Goal: Navigation & Orientation: Go to known website

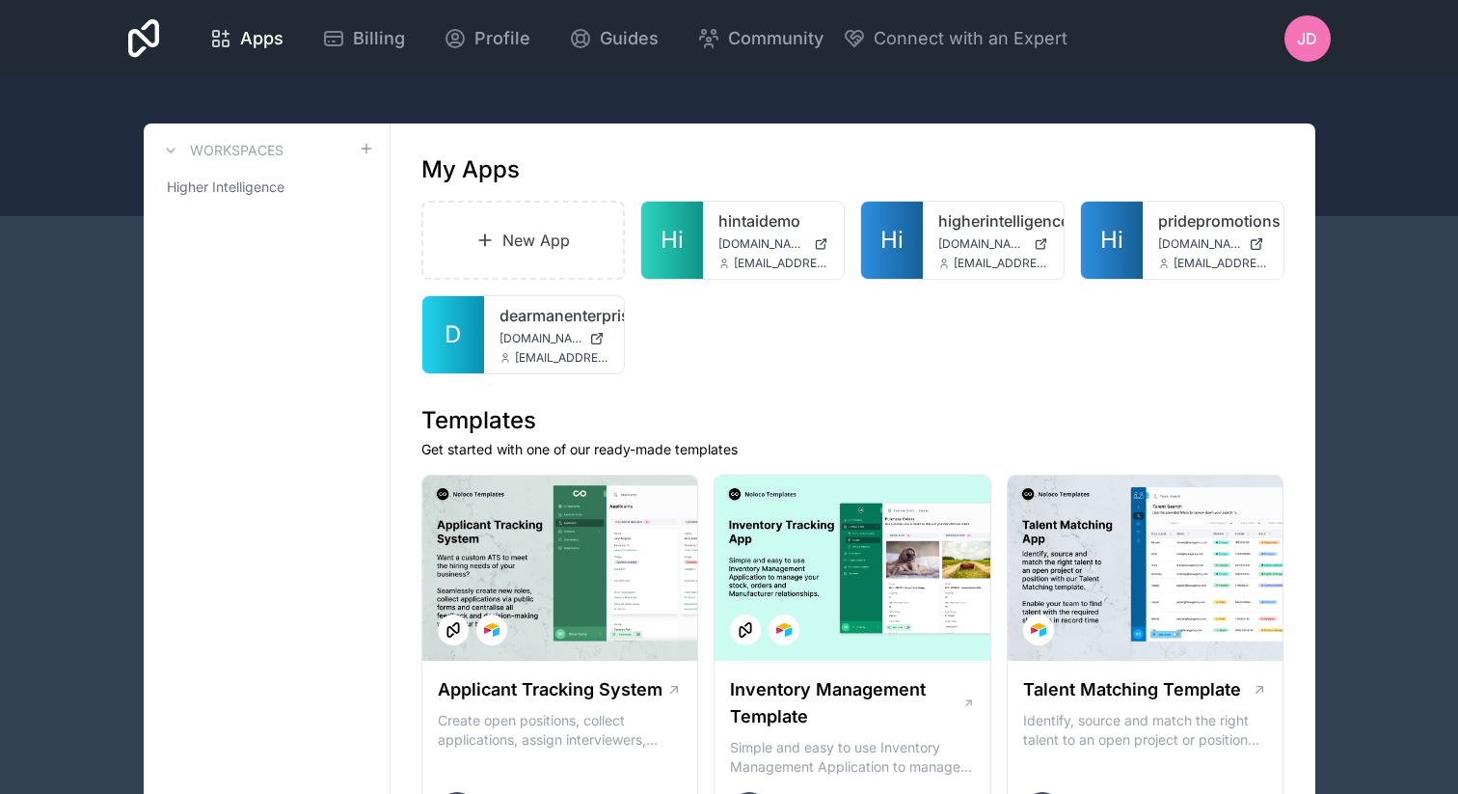
click at [1293, 48] on div "JD" at bounding box center [1308, 38] width 46 height 46
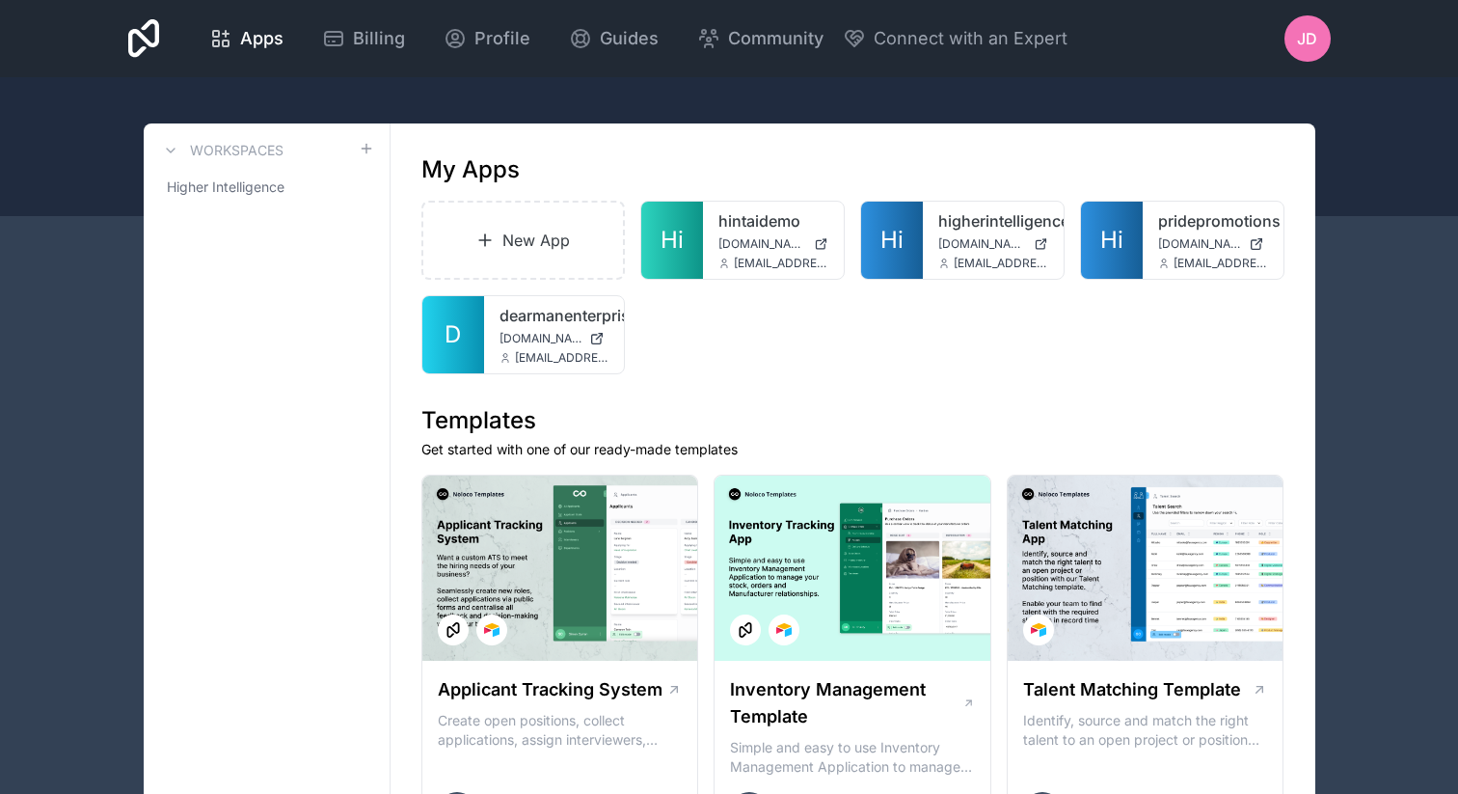
click at [1015, 318] on div "New App Hi hintaidemo demo.tryhintai.com.au jack@hintai.com.au Hi higherintelli…" at bounding box center [852, 288] width 863 height 174
click at [950, 339] on div "New App Hi hintaidemo demo.tryhintai.com.au jack@hintai.com.au Hi higherintelli…" at bounding box center [852, 288] width 863 height 174
click at [138, 45] on icon at bounding box center [144, 38] width 32 height 39
click at [927, 222] on div "higherintelligencetemplate app.higherintelligence.io jack@hintai.com.au" at bounding box center [993, 240] width 141 height 77
click at [905, 235] on link "Hi" at bounding box center [892, 240] width 62 height 77
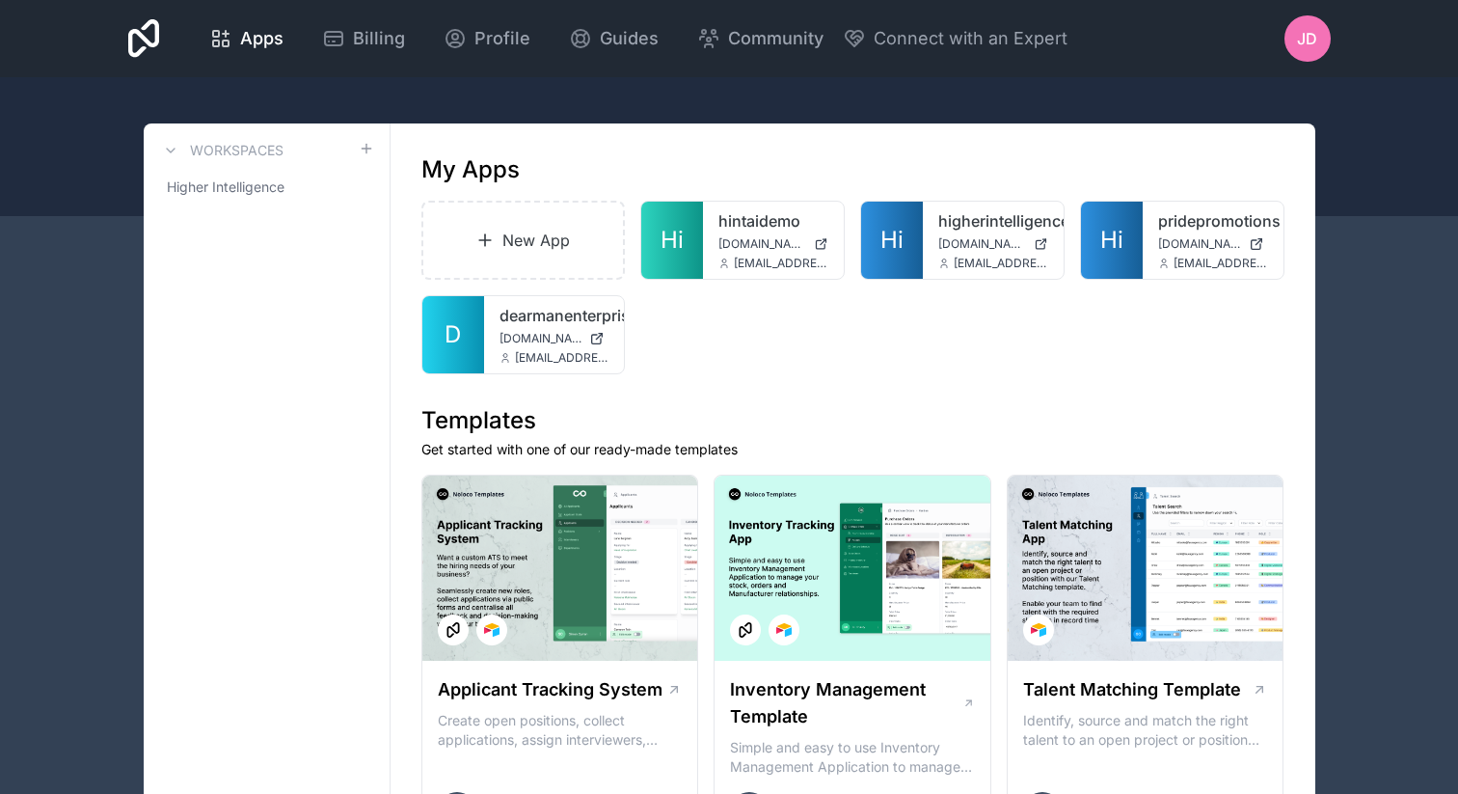
click at [1323, 50] on div "JD" at bounding box center [1308, 38] width 46 height 46
click at [1362, 125] on div at bounding box center [729, 146] width 1458 height 139
click at [745, 28] on span "Community" at bounding box center [775, 38] width 95 height 27
click at [248, 41] on span "Apps" at bounding box center [261, 38] width 43 height 27
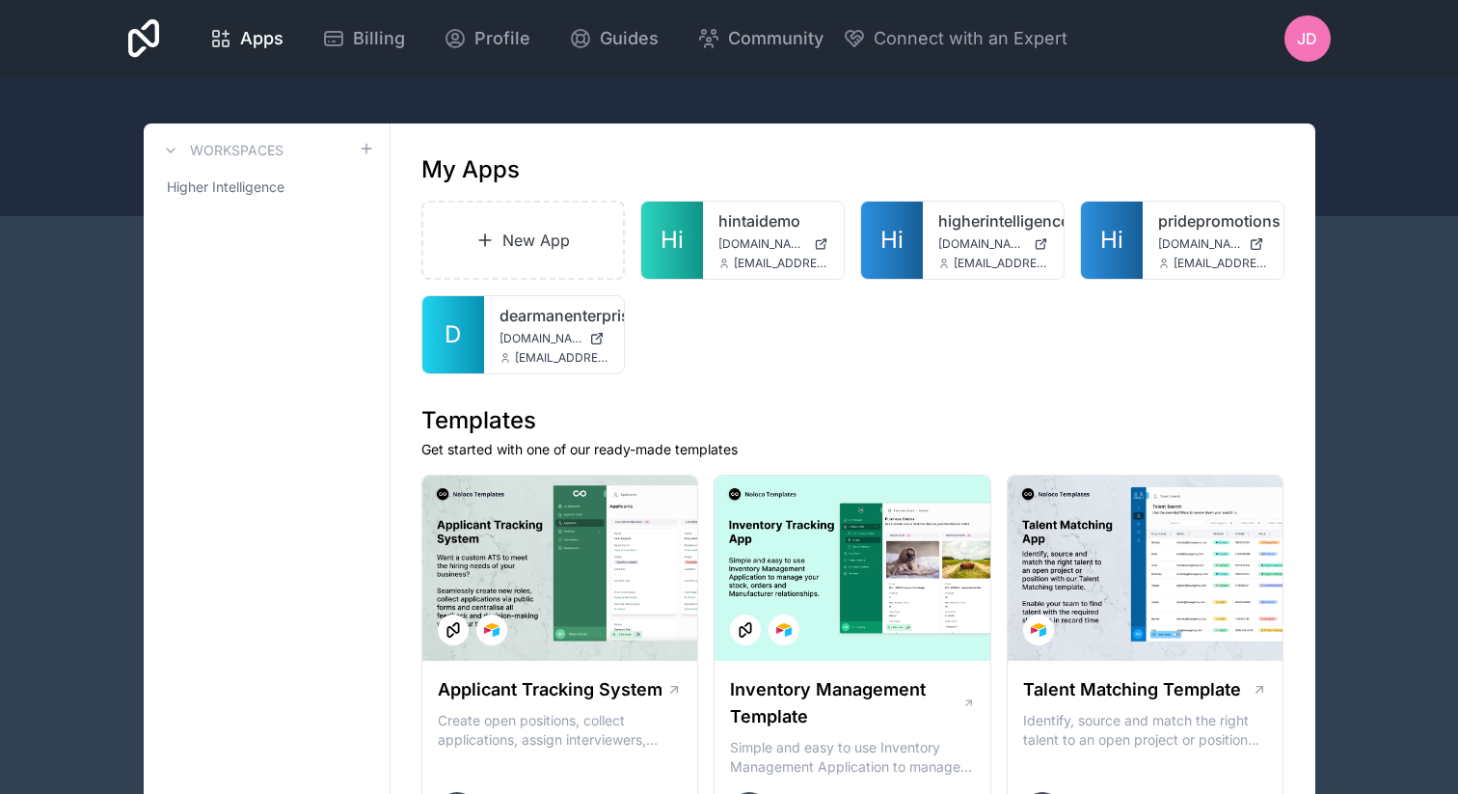
click at [130, 21] on icon at bounding box center [144, 38] width 32 height 39
click at [1310, 54] on div "JD" at bounding box center [1308, 38] width 46 height 46
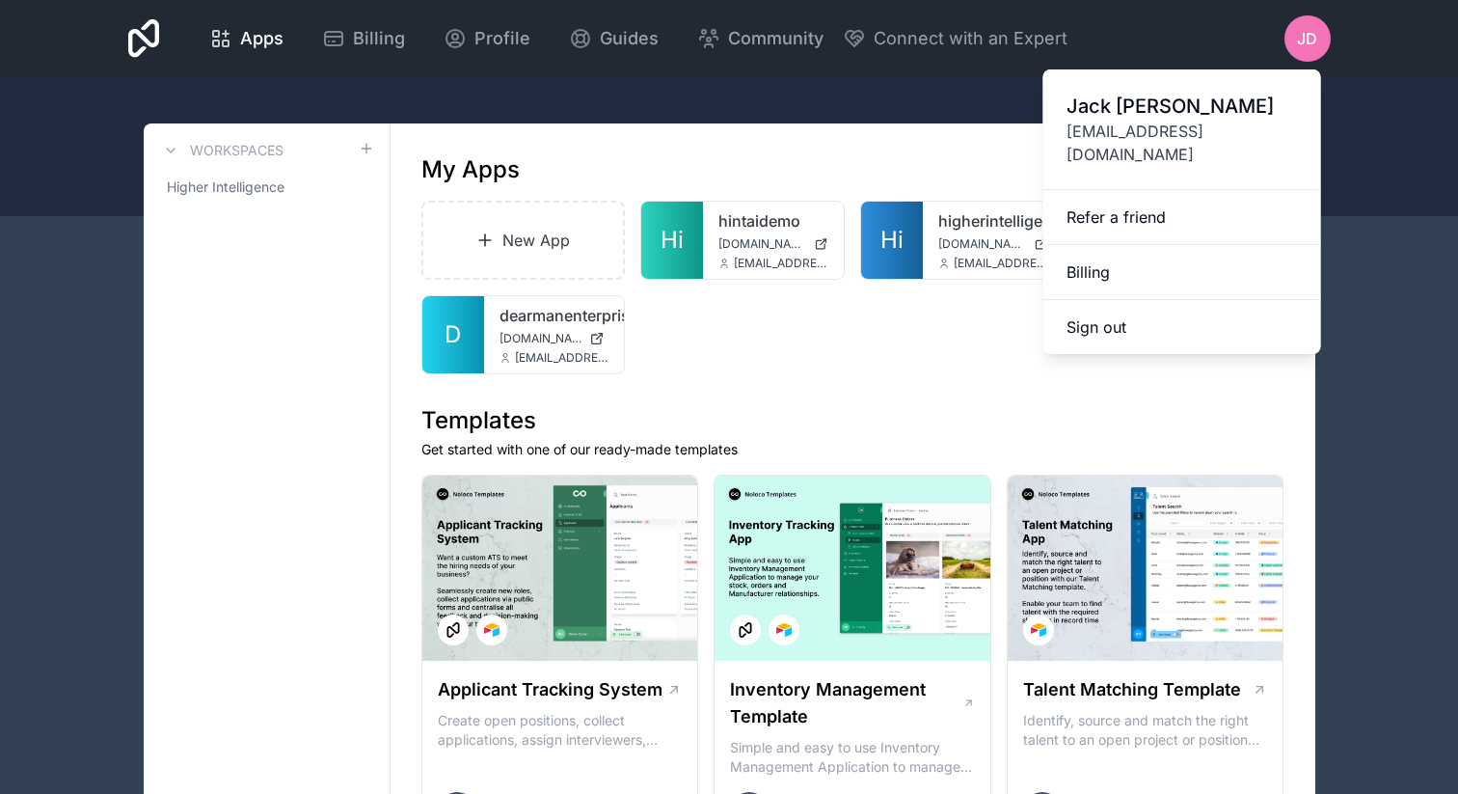
click at [1129, 113] on span "[PERSON_NAME]" at bounding box center [1182, 106] width 231 height 27
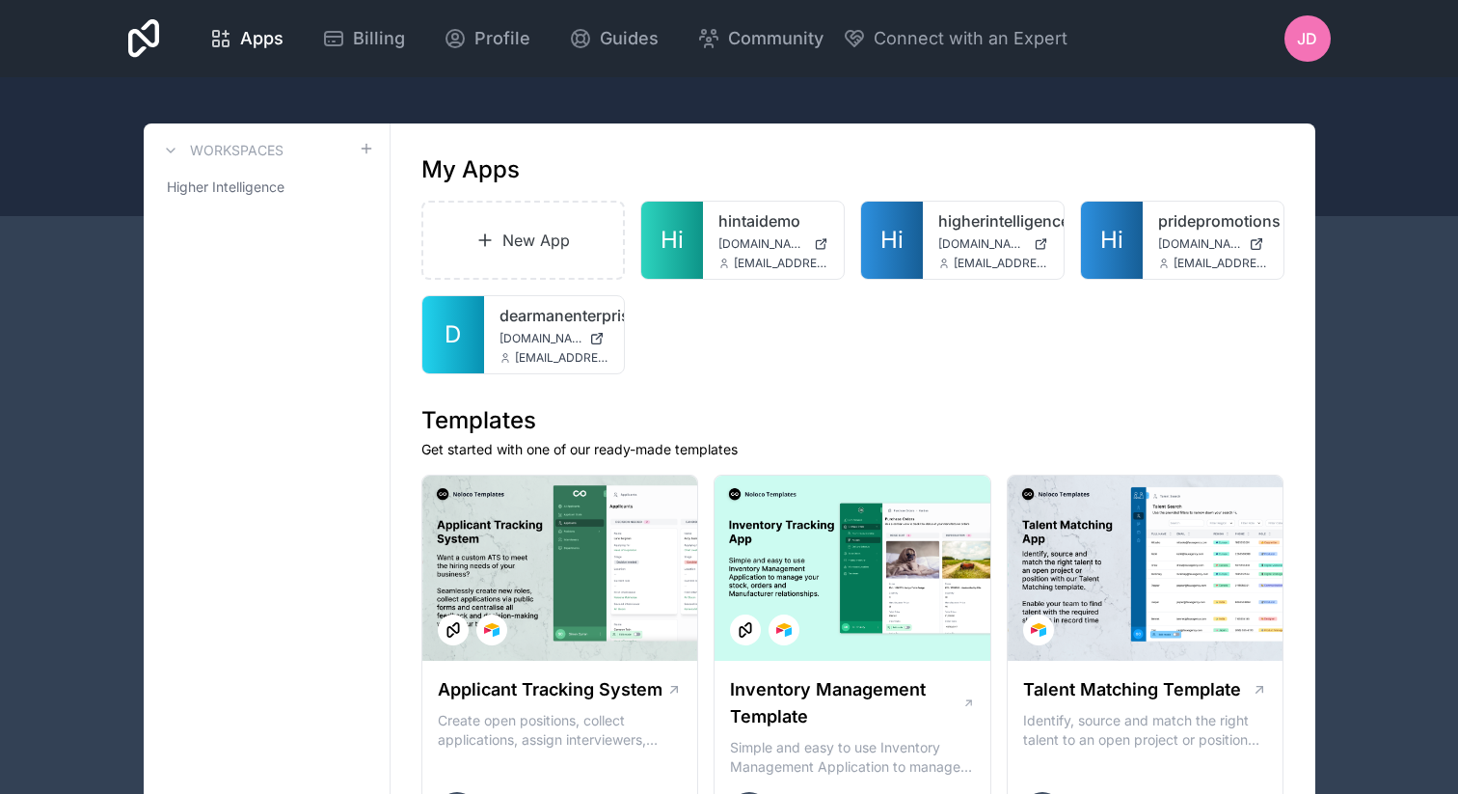
click at [143, 39] on icon at bounding box center [144, 38] width 32 height 39
click at [458, 344] on span "D" at bounding box center [453, 334] width 16 height 31
click at [920, 254] on link "Hi" at bounding box center [892, 240] width 62 height 77
